Goal: Task Accomplishment & Management: Manage account settings

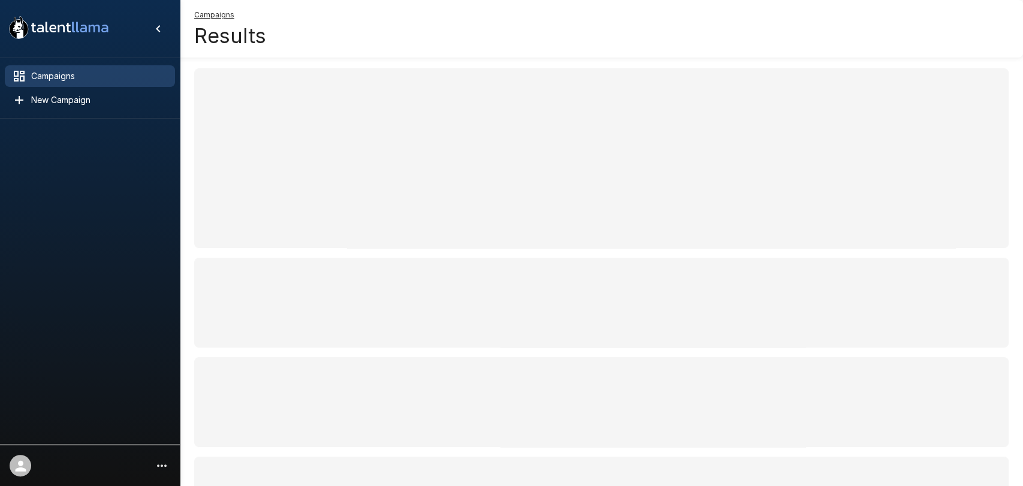
click at [34, 76] on span "Campaigns" at bounding box center [98, 76] width 134 height 12
click at [51, 83] on div "Campaigns" at bounding box center [90, 76] width 170 height 22
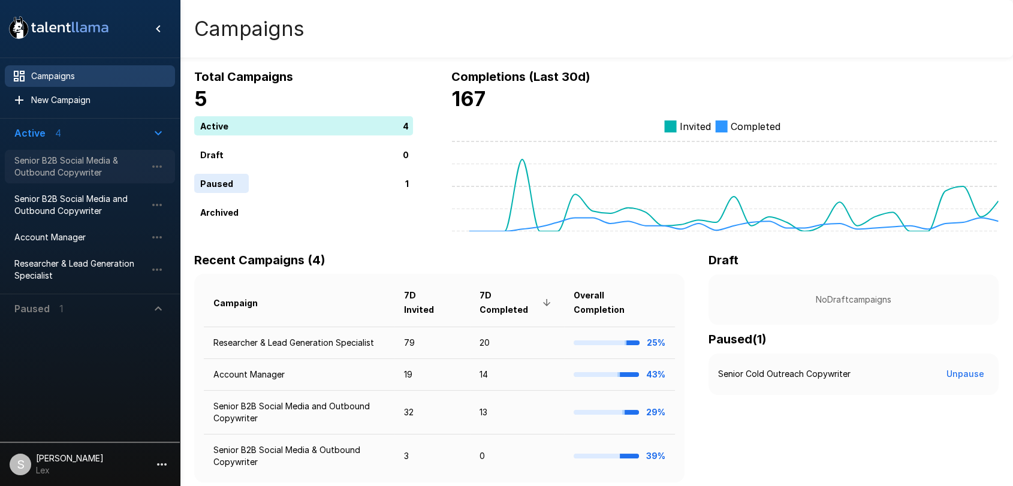
click at [53, 168] on span "Senior B2B Social Media & Outbound Copywriter" at bounding box center [80, 167] width 132 height 24
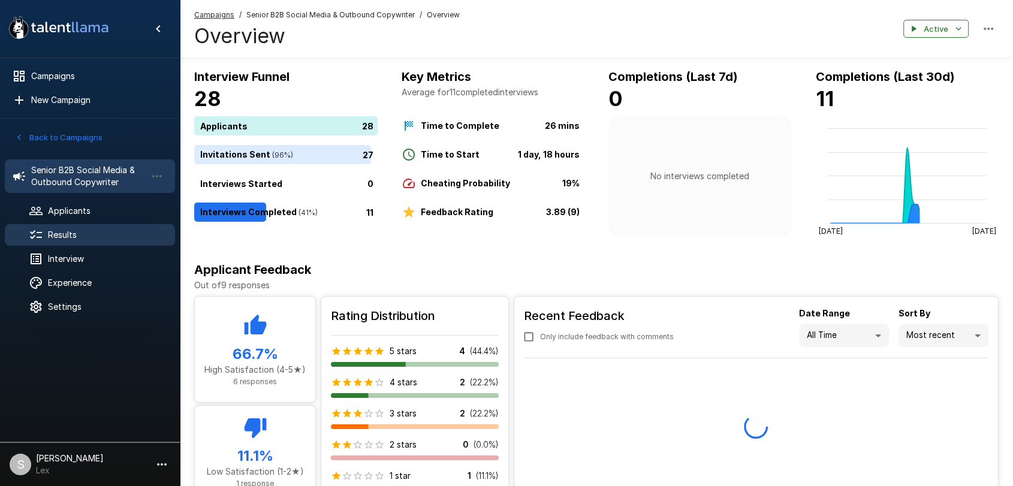
click at [73, 230] on span "Results" at bounding box center [106, 235] width 117 height 12
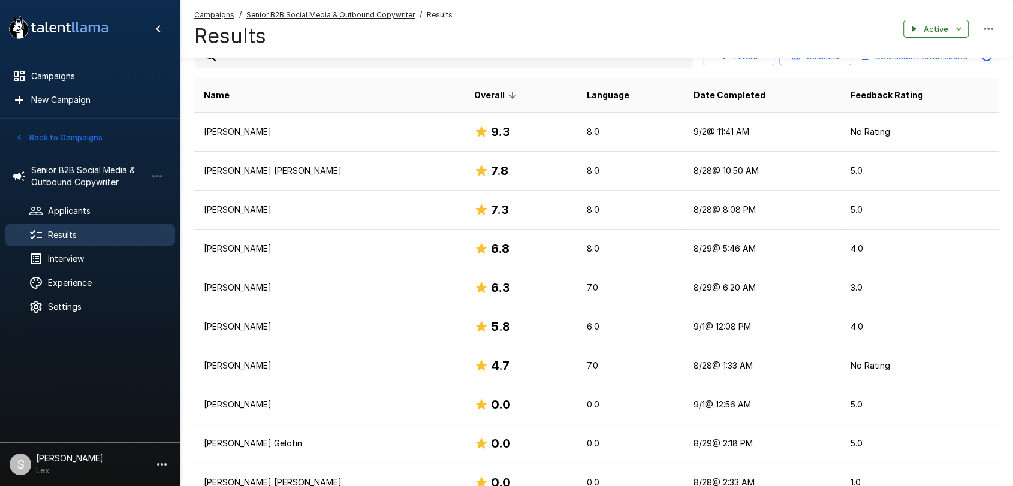
scroll to position [186, 0]
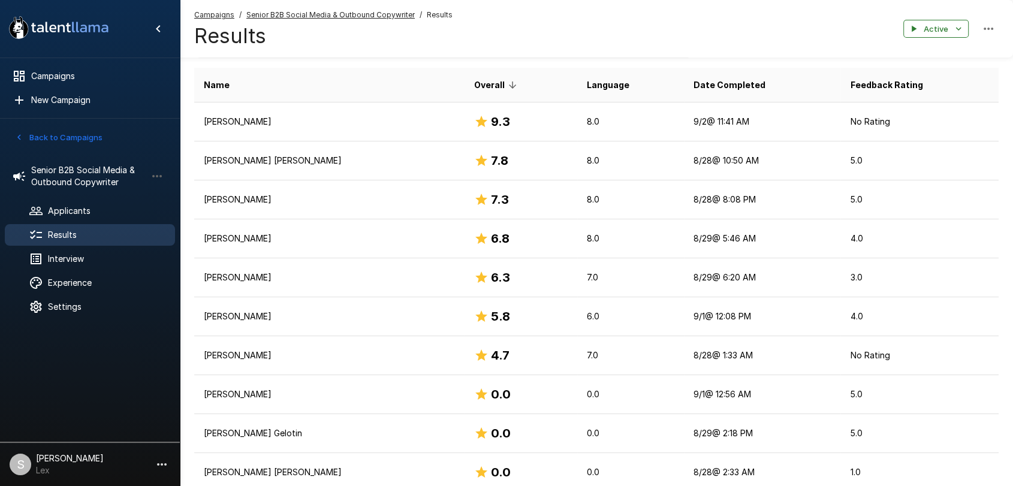
click at [22, 137] on icon "button" at bounding box center [19, 137] width 11 height 11
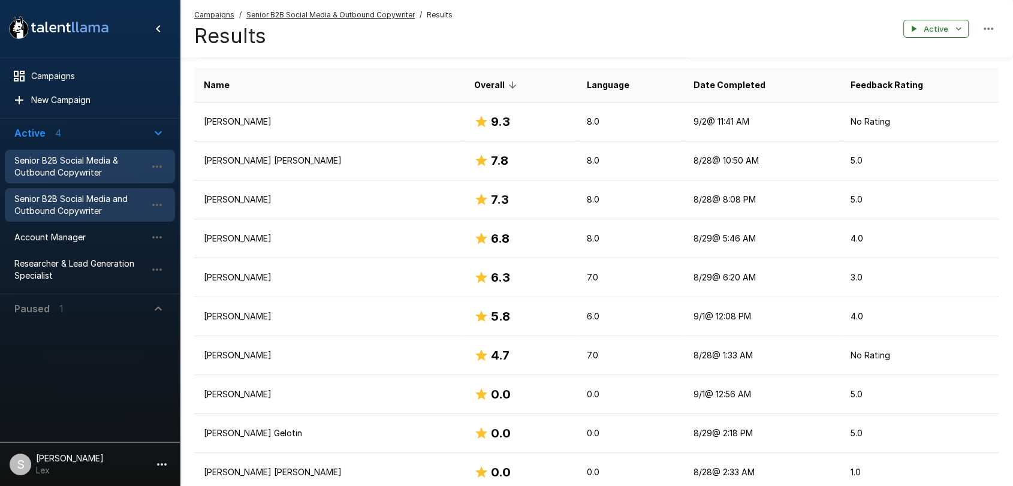
click at [53, 197] on span "Senior B2B Social Media and Outbound Copywriter" at bounding box center [80, 205] width 132 height 24
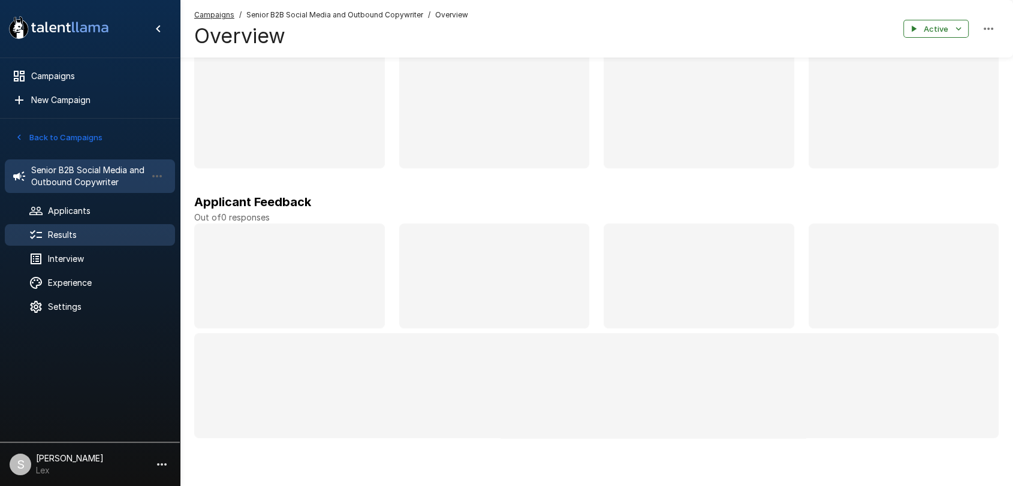
scroll to position [70, 0]
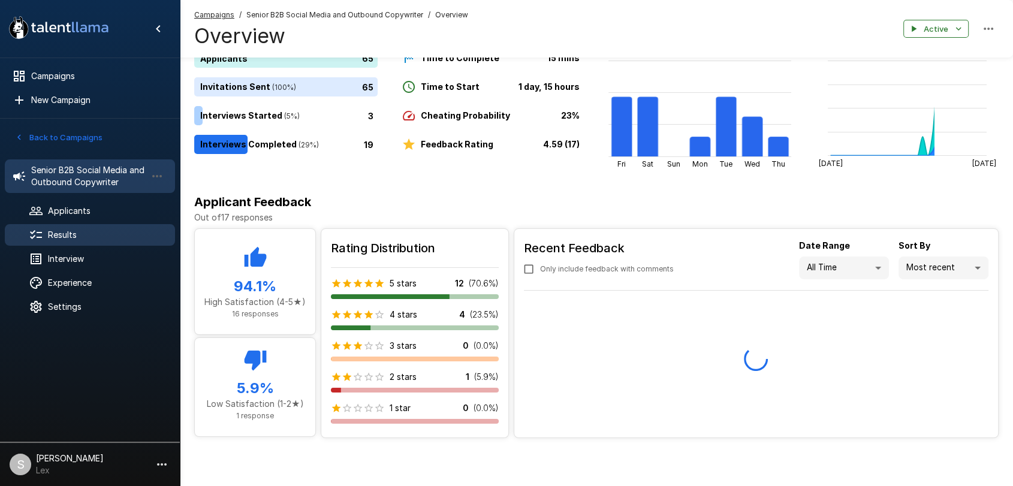
click at [59, 234] on span "Results" at bounding box center [106, 235] width 117 height 12
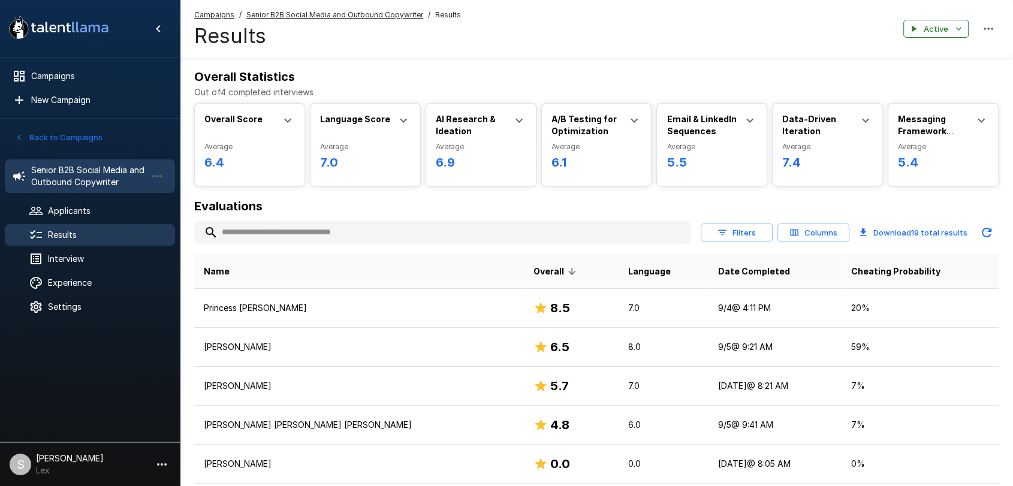
click at [45, 177] on span "Senior B2B Social Media and Outbound Copywriter" at bounding box center [88, 176] width 115 height 24
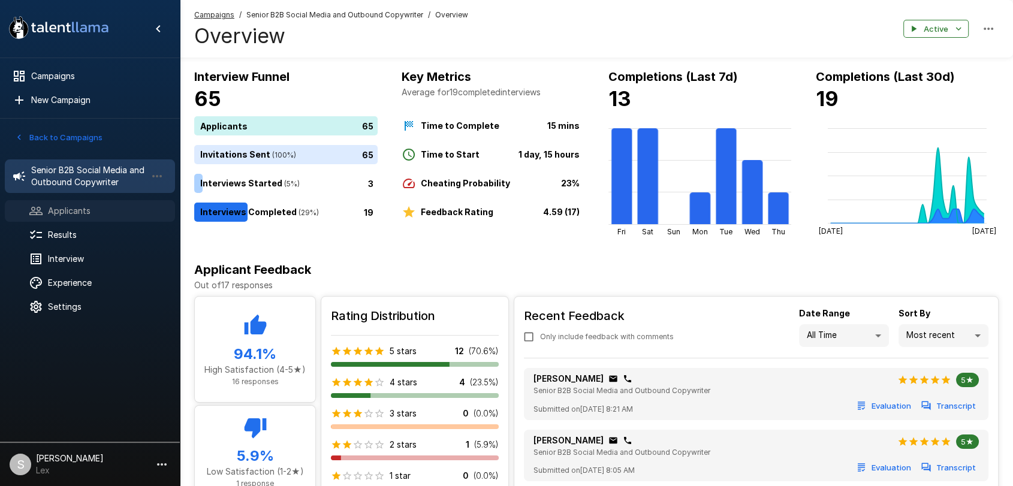
click at [82, 207] on span "Applicants" at bounding box center [106, 211] width 117 height 12
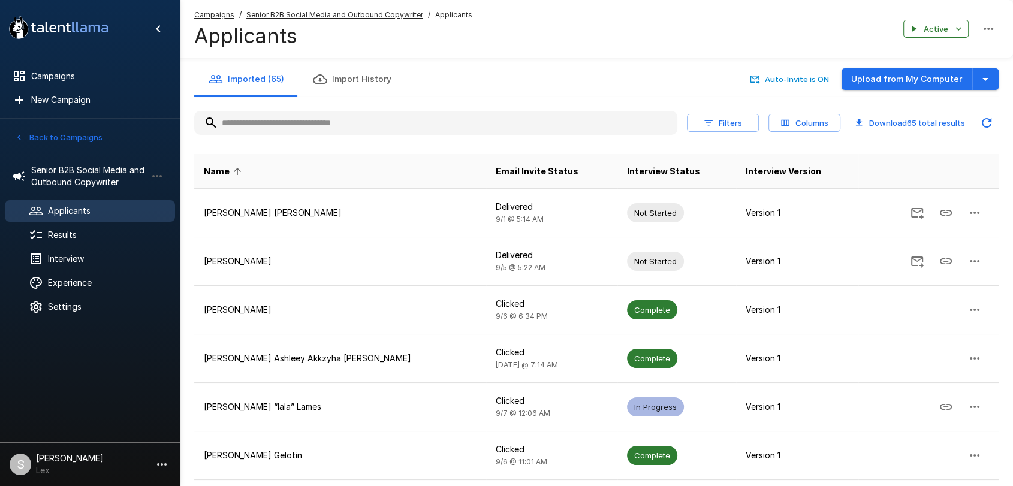
click at [267, 116] on input "text" at bounding box center [435, 123] width 483 height 22
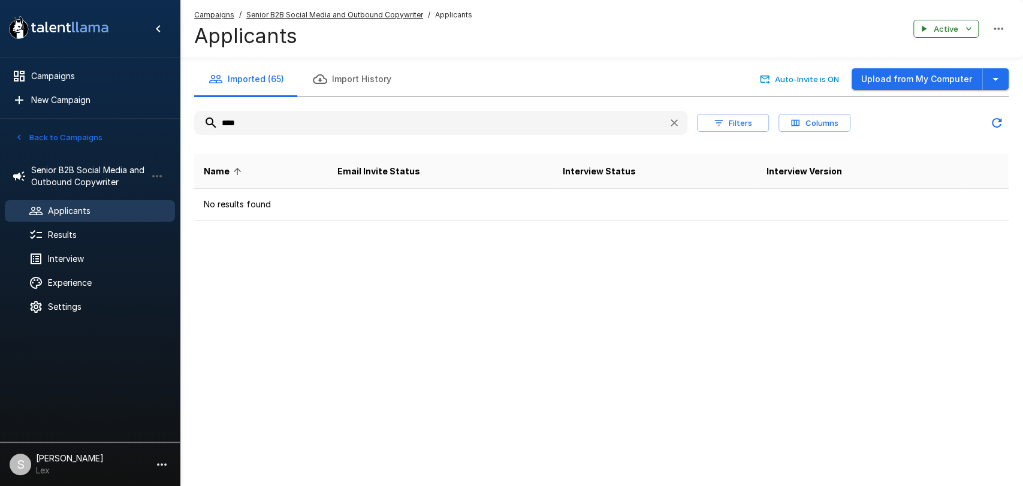
drag, startPoint x: 894, startPoint y: 76, endPoint x: 665, endPoint y: 230, distance: 276.0
click at [668, 230] on div "Imported (65) Import History Auto-Invite is ON Upload from My Computer **** Fil…" at bounding box center [601, 134] width 843 height 269
click at [260, 122] on input "****" at bounding box center [426, 123] width 465 height 22
type input "*"
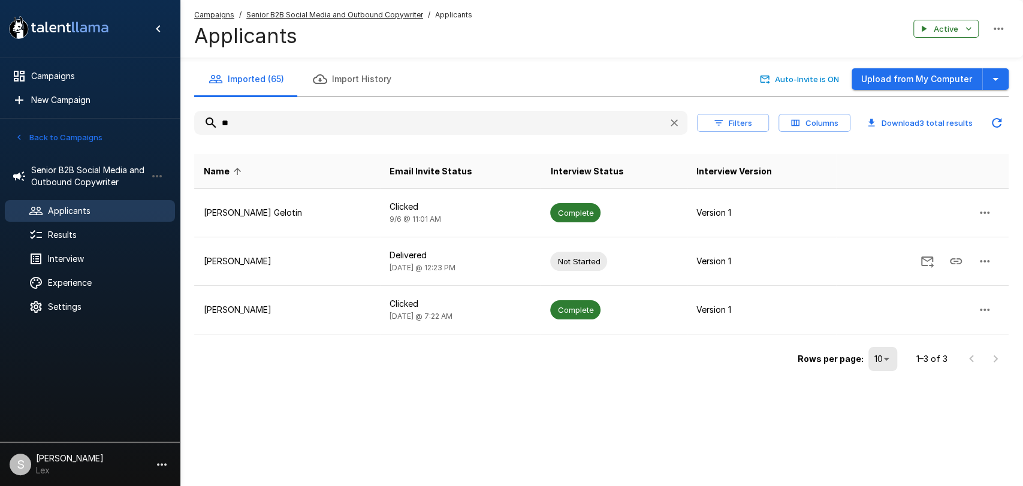
type input "**"
click at [76, 236] on span "Results" at bounding box center [106, 235] width 117 height 12
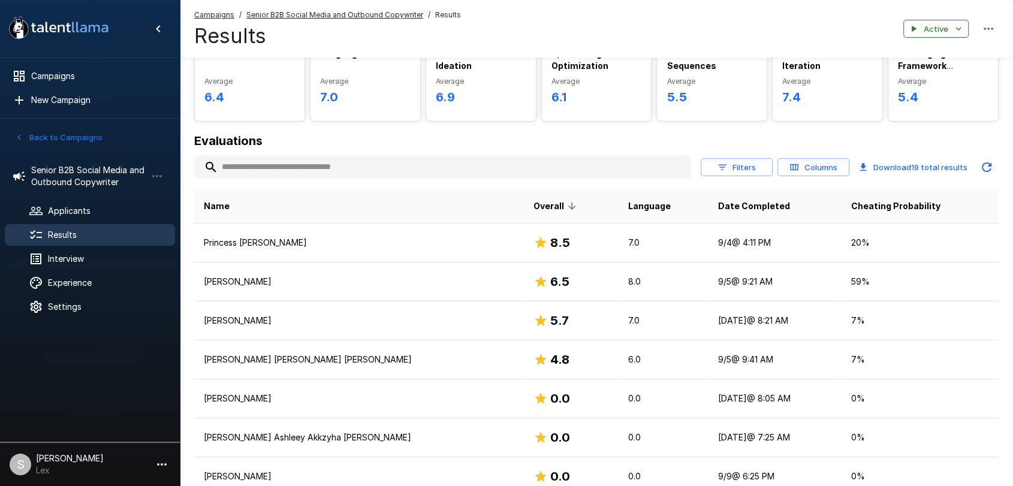
scroll to position [95, 0]
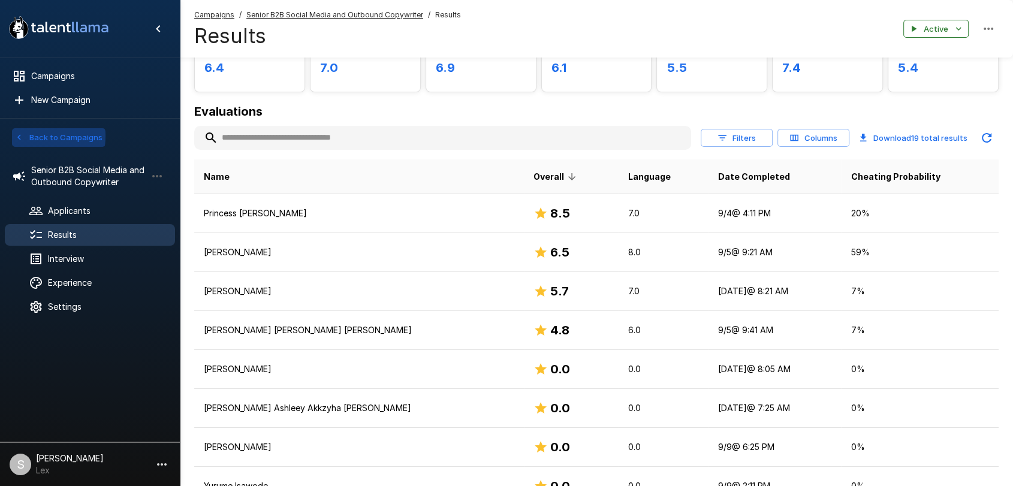
click at [24, 135] on icon "button" at bounding box center [19, 137] width 11 height 11
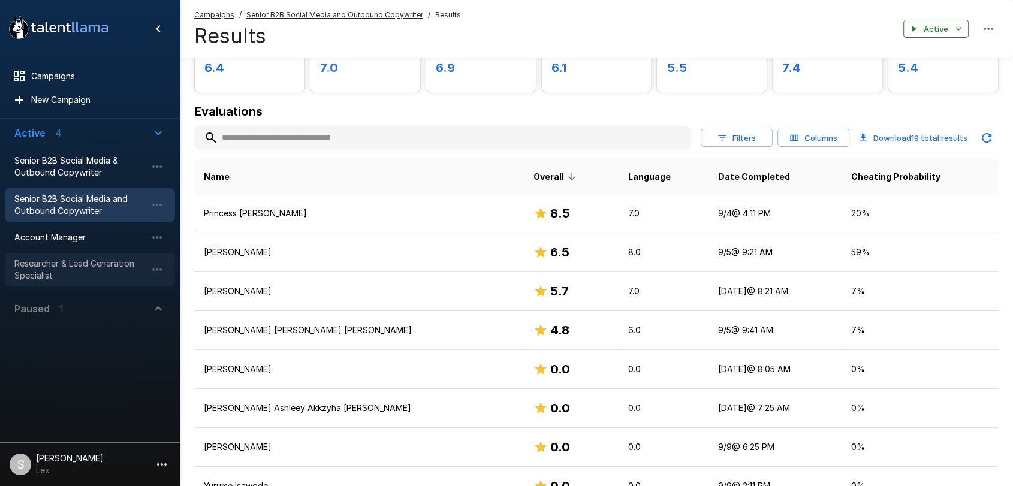
click at [55, 264] on span "Researcher & Lead Generation Specialist" at bounding box center [80, 270] width 132 height 24
